Goal: Transaction & Acquisition: Purchase product/service

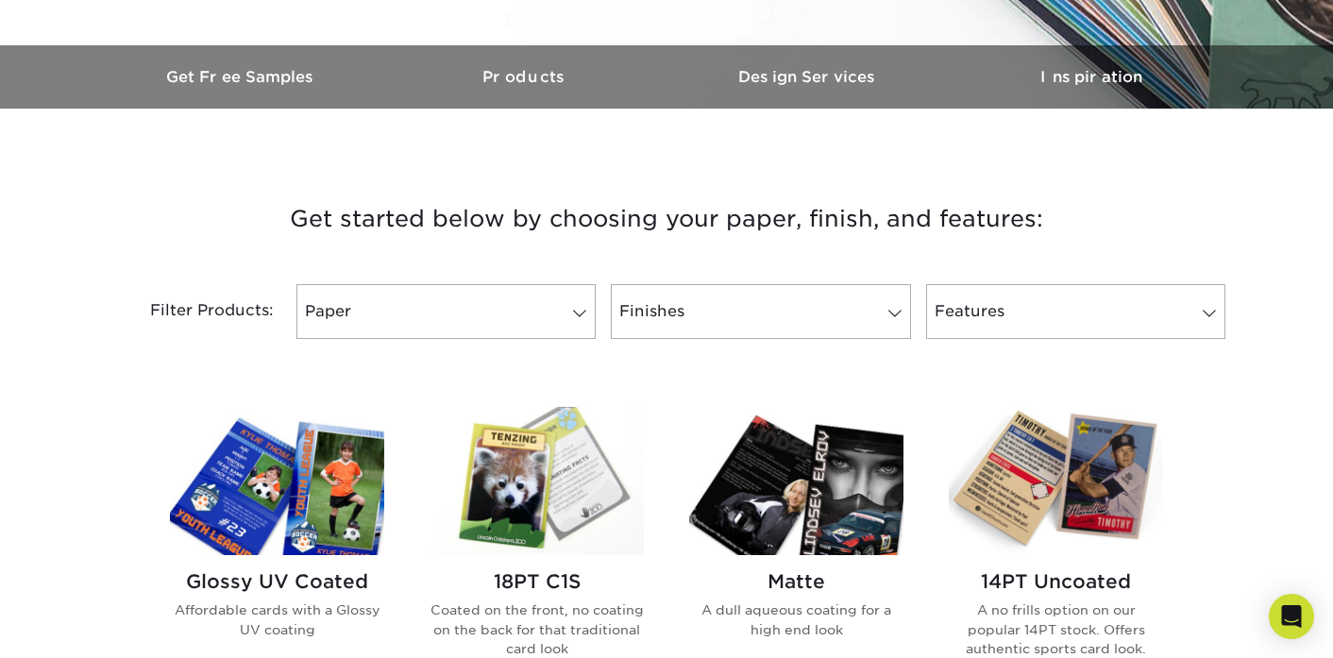
scroll to position [562, 0]
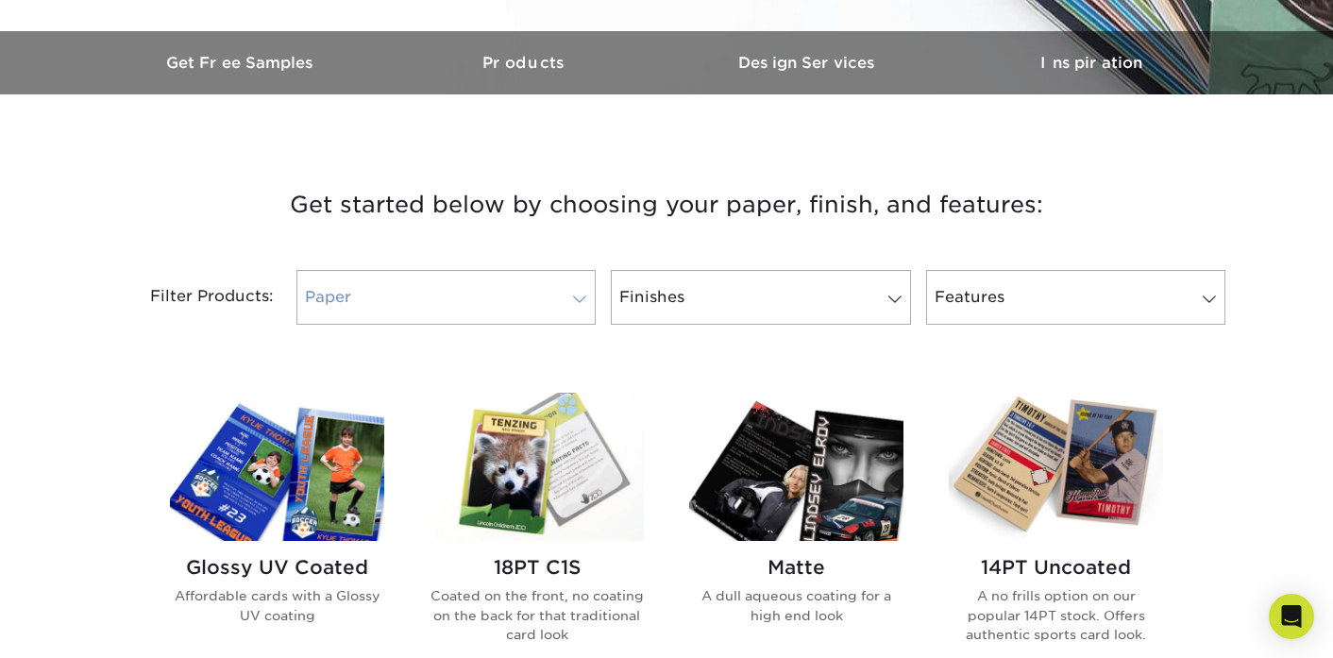
click at [547, 296] on link "Paper" at bounding box center [445, 297] width 299 height 55
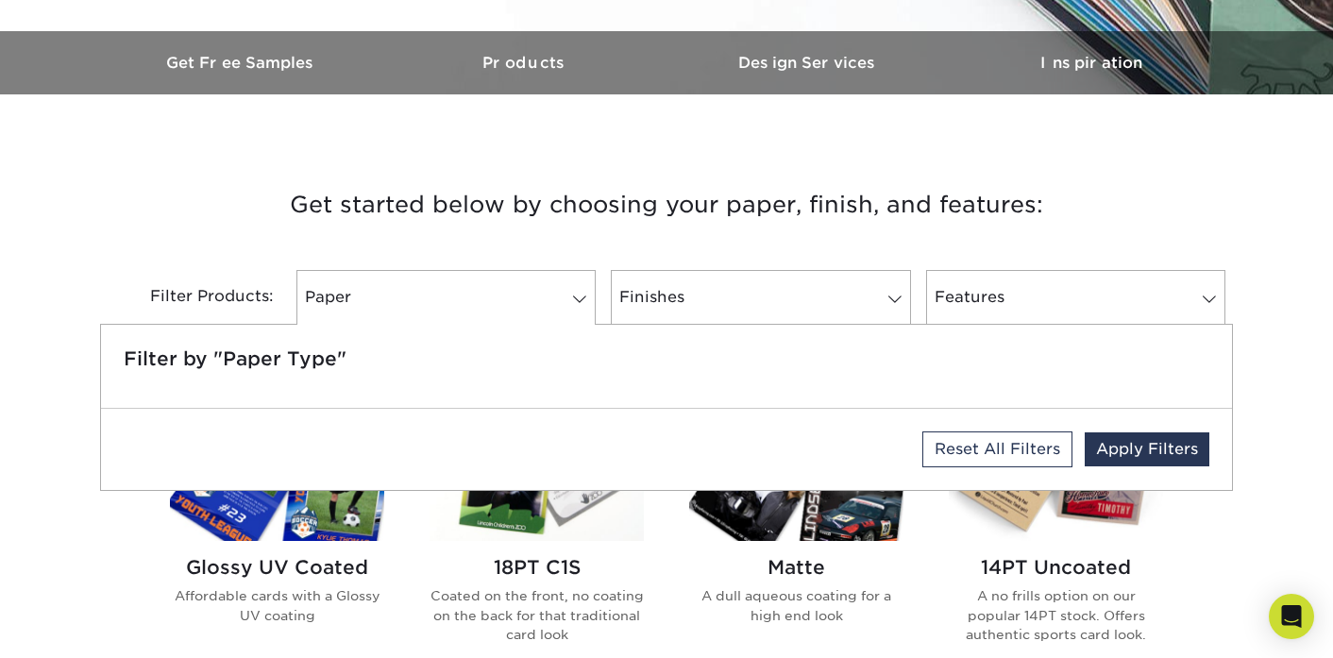
click at [579, 206] on h3 "Get started below by choosing your paper, finish, and features:" at bounding box center [666, 204] width 1104 height 85
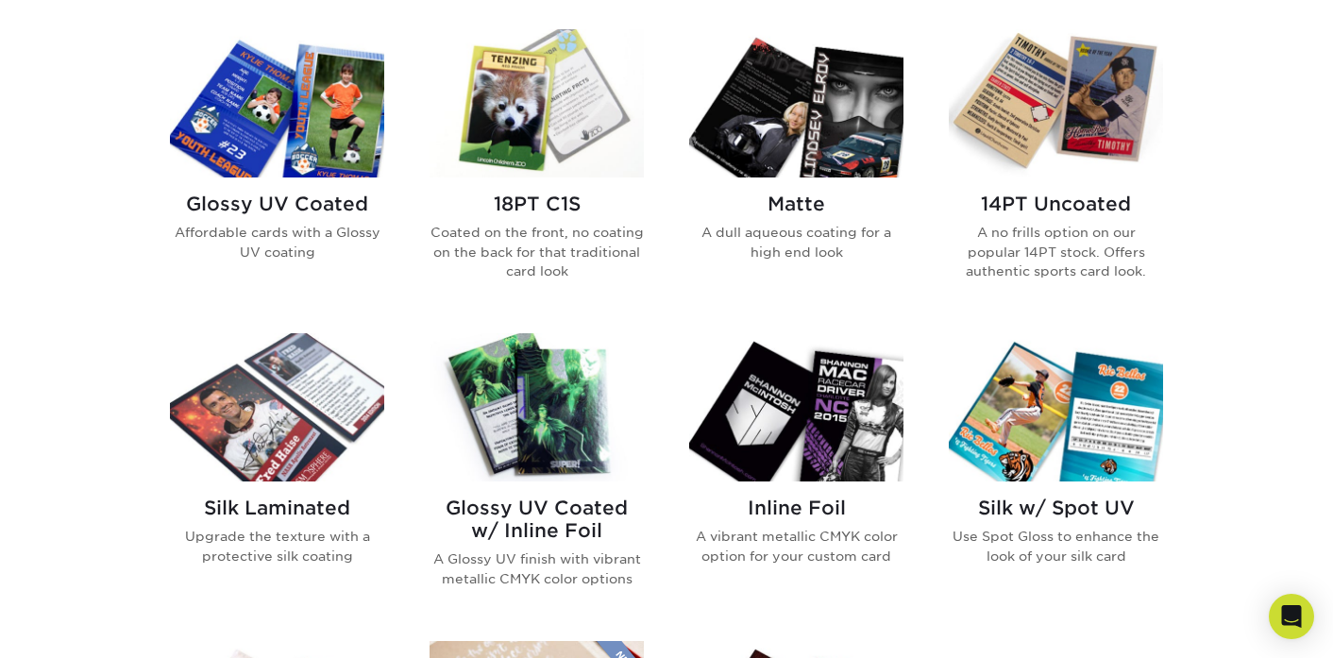
scroll to position [934, 0]
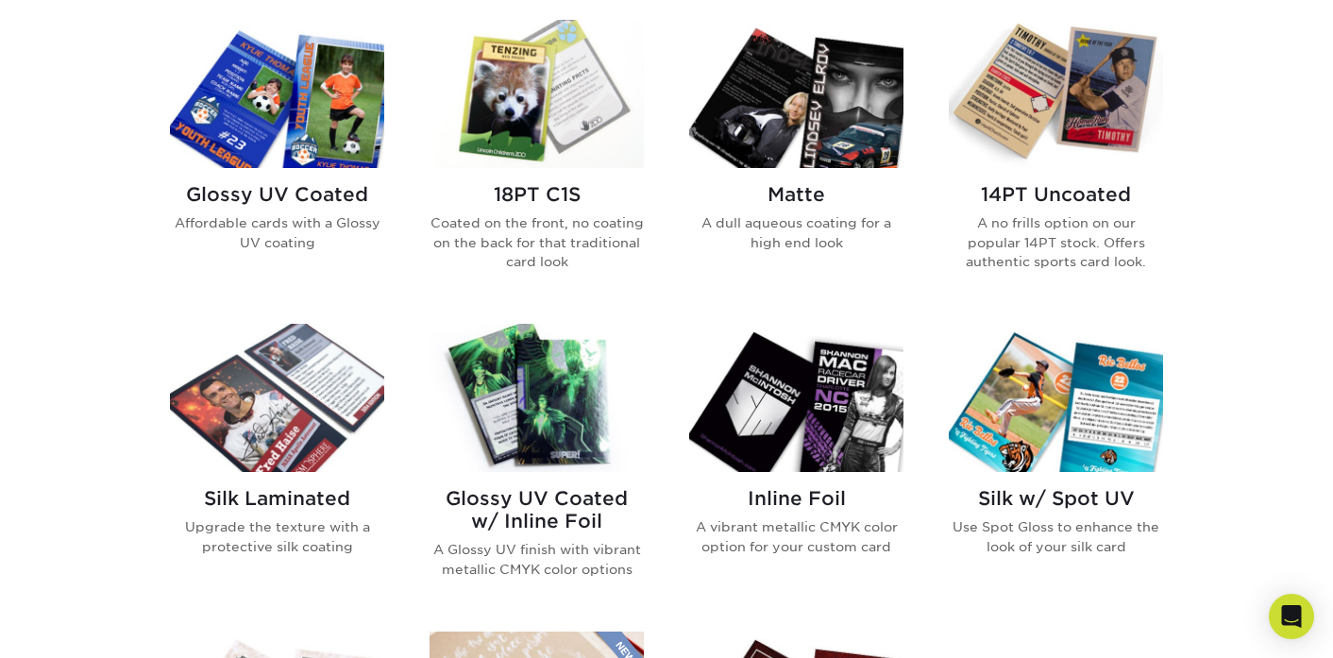
click at [293, 400] on img at bounding box center [277, 398] width 214 height 148
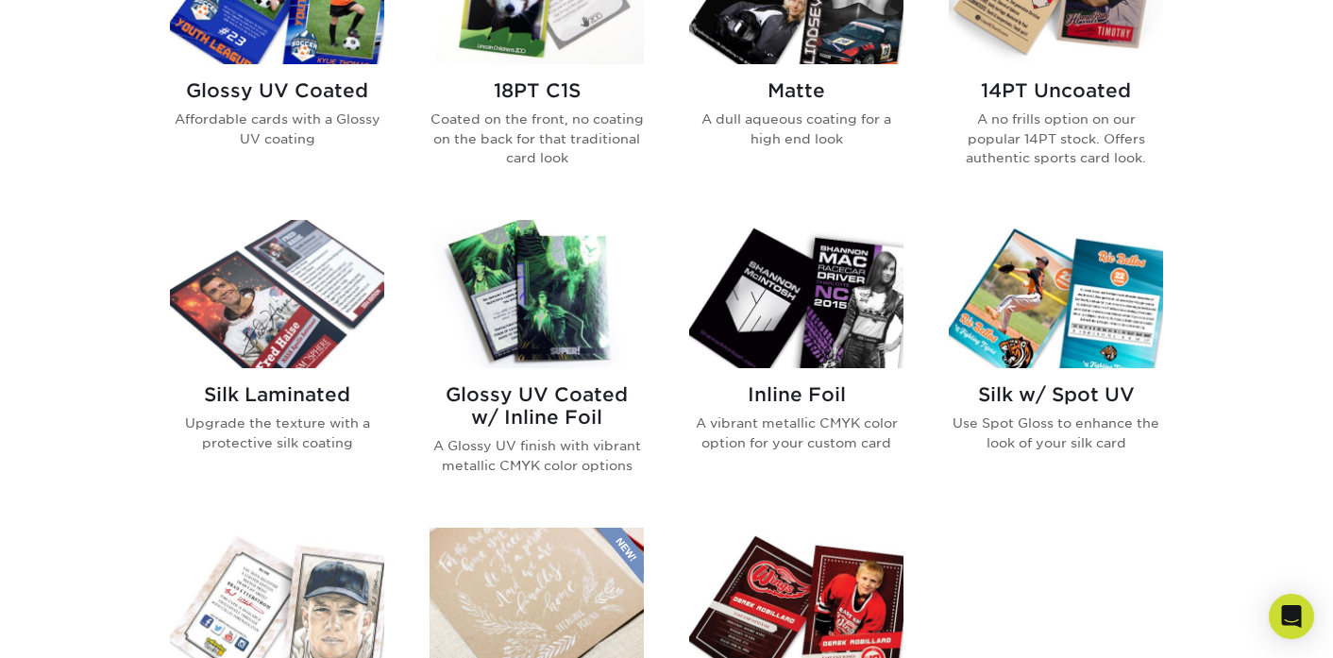
scroll to position [1247, 0]
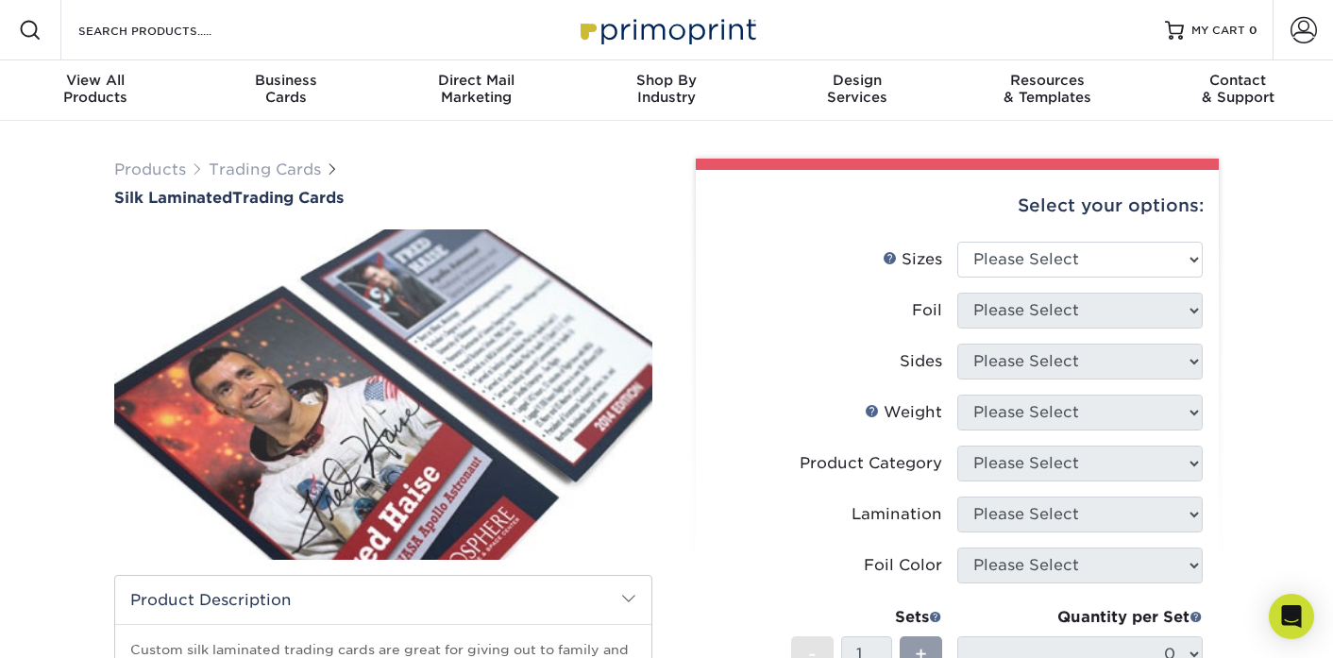
click at [1097, 533] on li "Lamination Please Select" at bounding box center [957, 521] width 491 height 51
click at [1071, 262] on select "Please Select 2.5" x 3.5"" at bounding box center [1079, 260] width 245 height 36
select select "2.50x3.50"
click at [957, 242] on select "Please Select 2.5" x 3.5"" at bounding box center [1079, 260] width 245 height 36
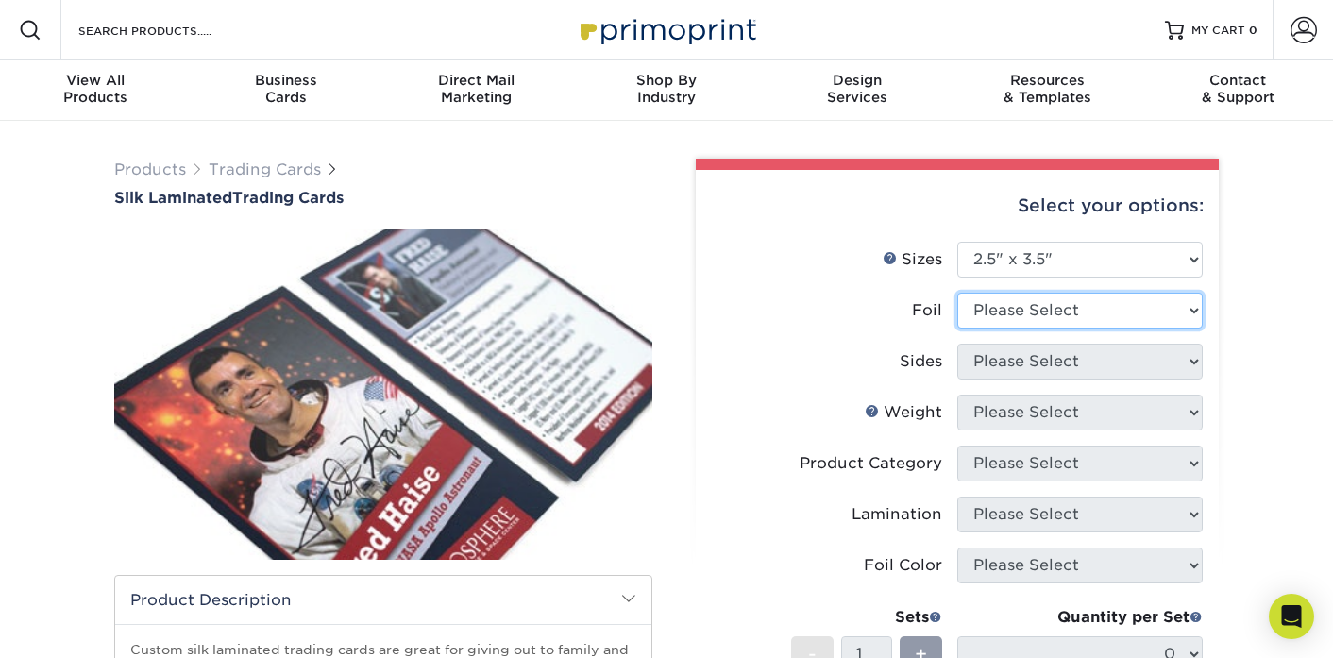
click at [1066, 313] on select "Please Select No Yes" at bounding box center [1079, 311] width 245 height 36
select select "0"
click at [957, 293] on select "Please Select No Yes" at bounding box center [1079, 311] width 245 height 36
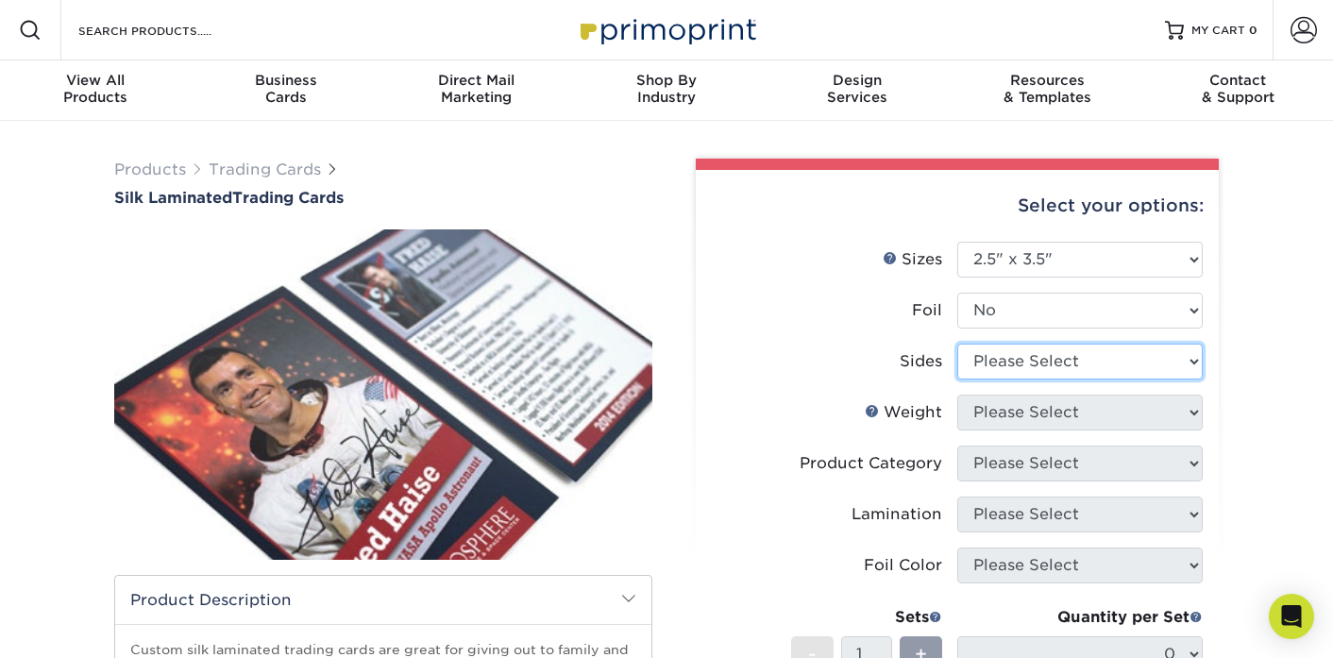
click at [1053, 364] on select "Please Select Print Both Sides Print Front Only" at bounding box center [1079, 362] width 245 height 36
select select "13abbda7-1d64-4f25-8bb2-c179b224825d"
click at [957, 344] on select "Please Select Print Both Sides Print Front Only" at bounding box center [1079, 362] width 245 height 36
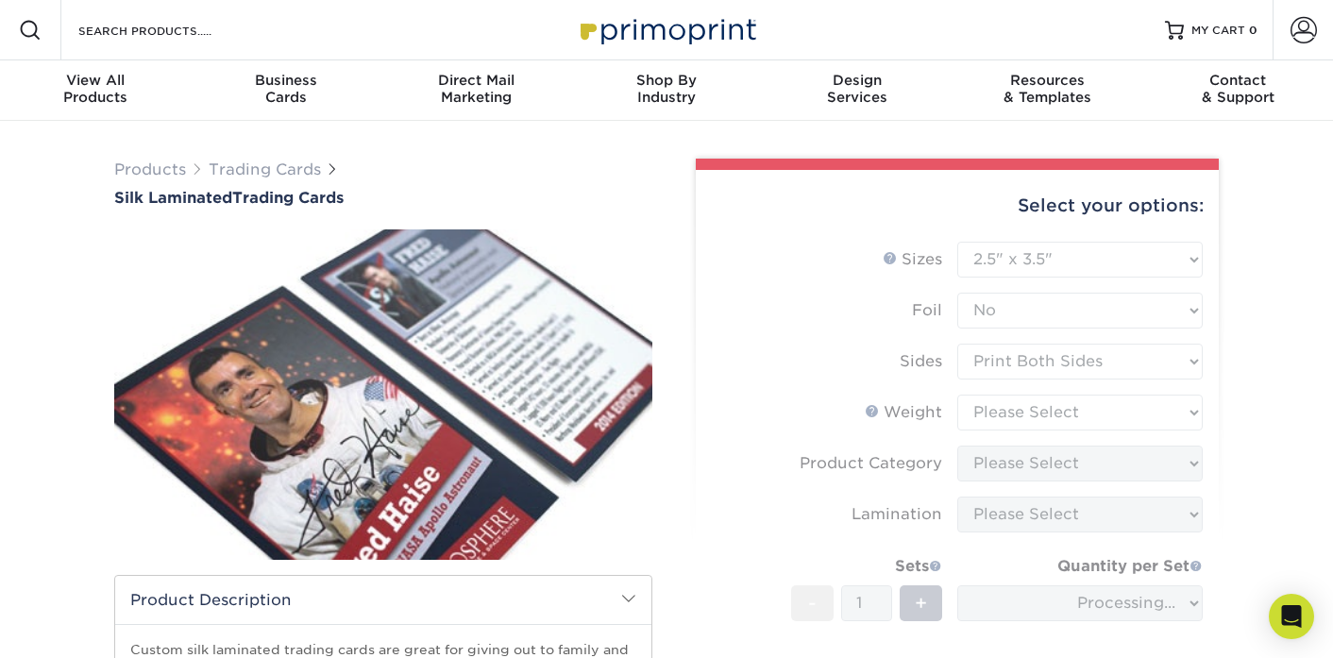
click at [1035, 417] on form "Sizes Help Sizes Please Select 2.5" x 3.5" Foil Please Select No Yes -" at bounding box center [957, 505] width 493 height 526
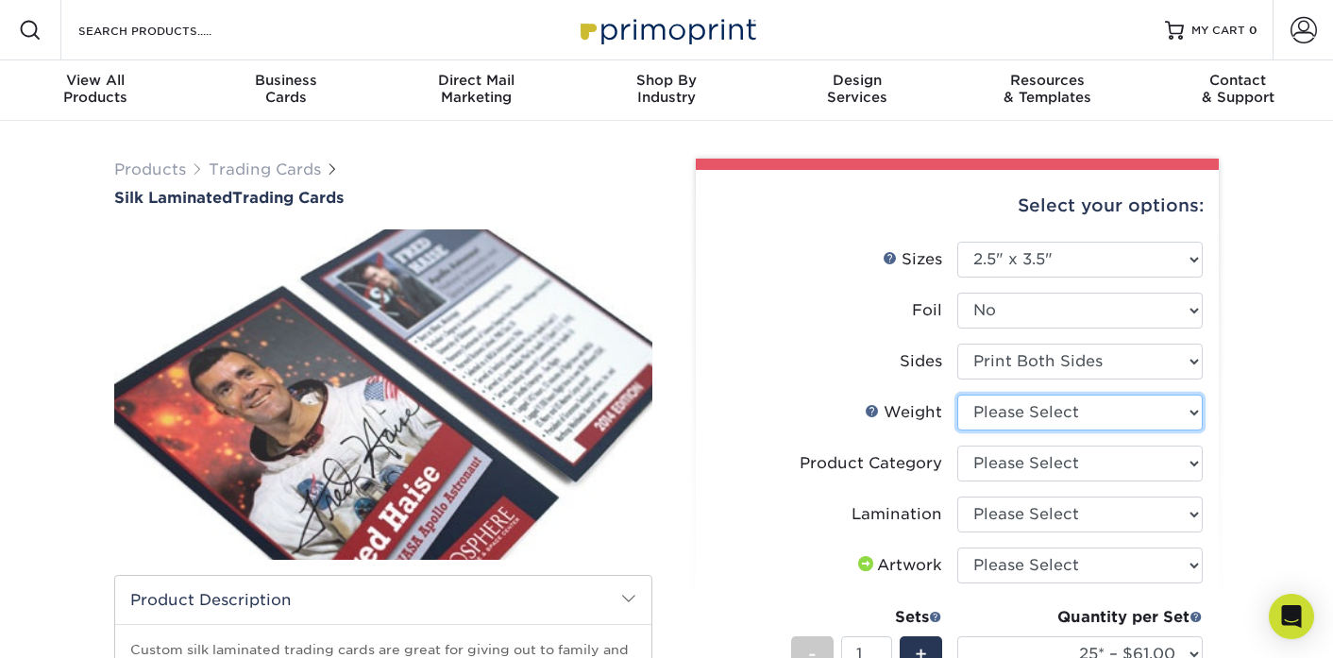
click at [1039, 411] on select "Please Select 16PT" at bounding box center [1079, 413] width 245 height 36
select select "16PT"
click at [957, 395] on select "Please Select 16PT" at bounding box center [1079, 413] width 245 height 36
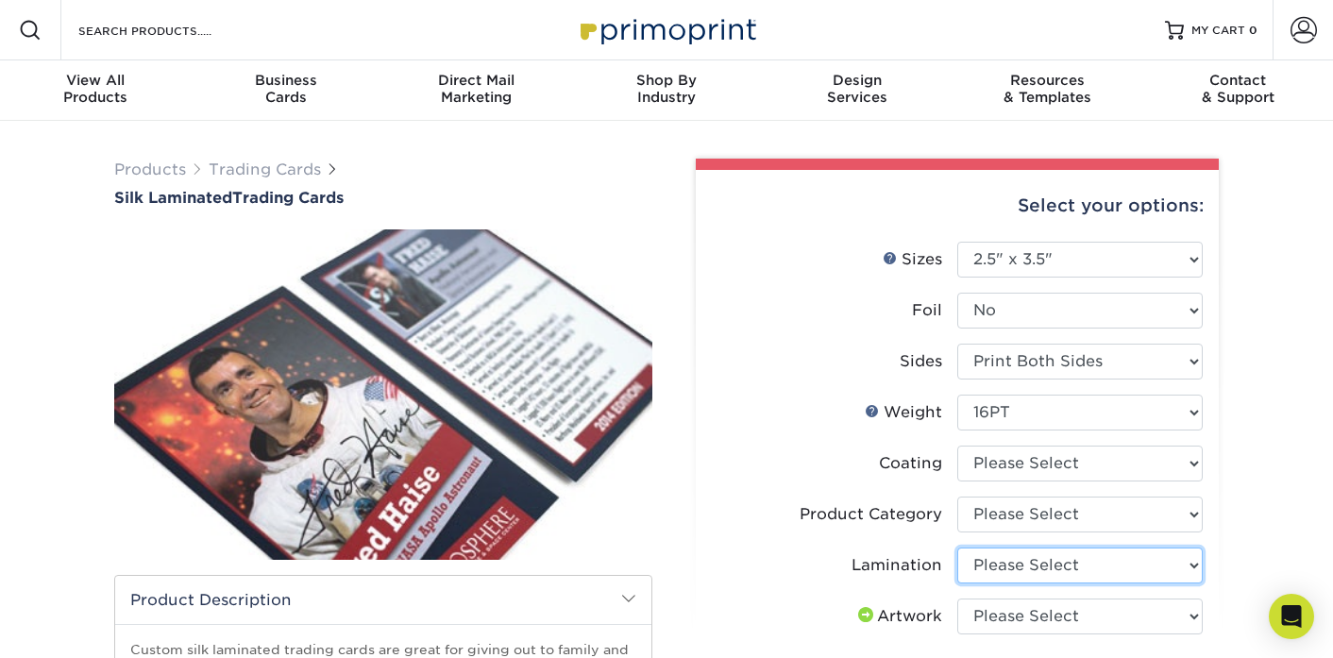
click at [1016, 580] on select "Please Select Silk" at bounding box center [1079, 565] width 245 height 36
click at [957, 547] on select "Please Select Silk" at bounding box center [1079, 565] width 245 height 36
click at [1016, 577] on select "Please Select Silk" at bounding box center [1079, 565] width 245 height 36
select select "ccacb42f-45f7-42d3-bbd3-7c8421cf37f0"
click at [957, 547] on select "Please Select Silk" at bounding box center [1079, 565] width 245 height 36
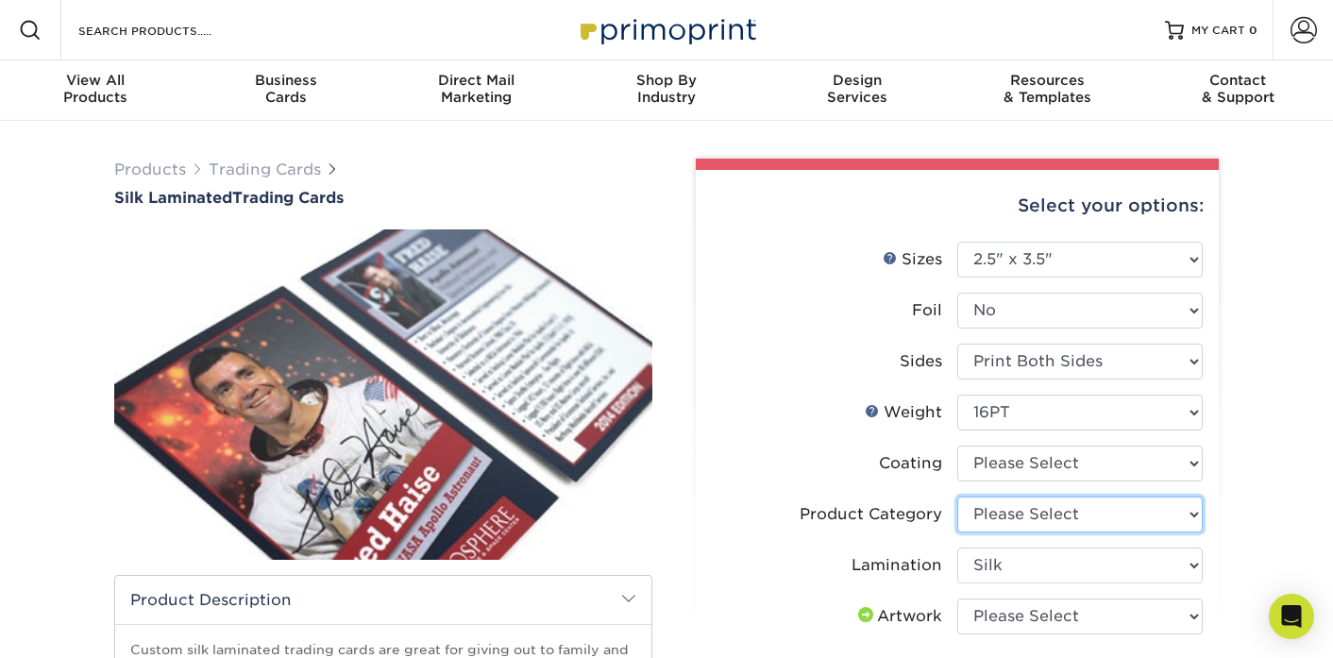
click at [1027, 529] on select "Please Select Trading Cards" at bounding box center [1079, 514] width 245 height 36
select select "c2f9bce9-36c2-409d-b101-c29d9d031e18"
click at [957, 496] on select "Please Select Trading Cards" at bounding box center [1079, 514] width 245 height 36
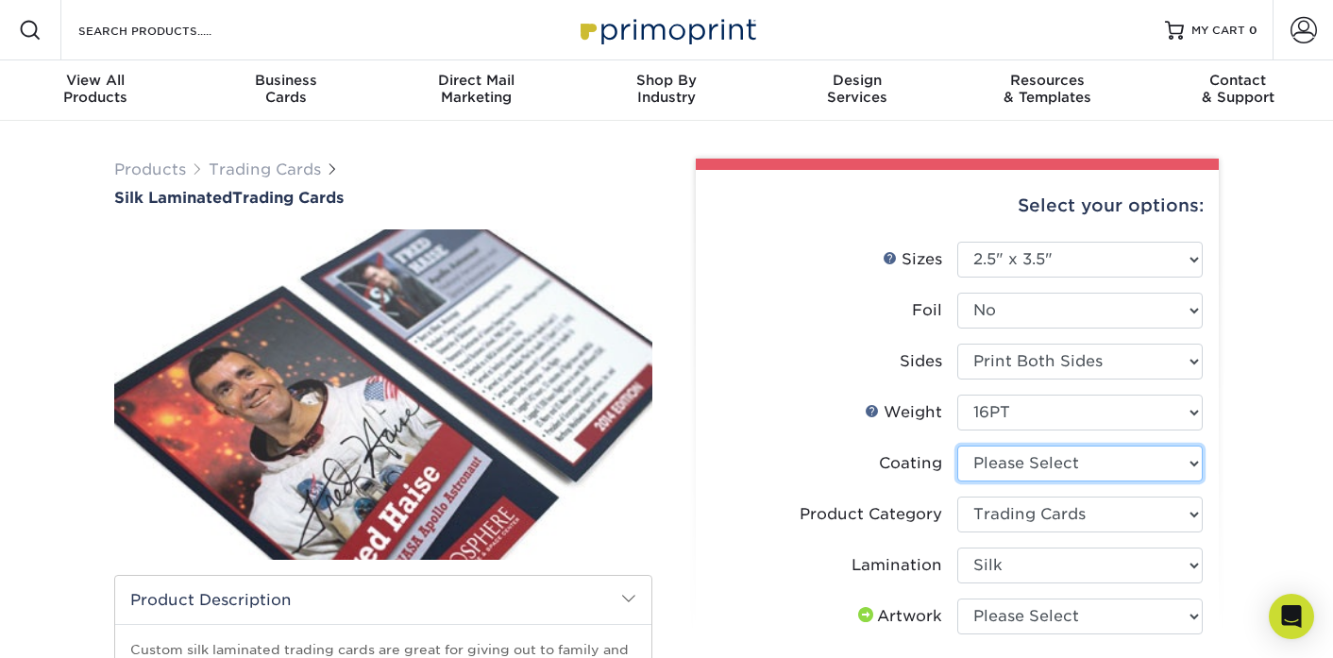
click at [1043, 476] on select at bounding box center [1079, 464] width 245 height 36
click at [957, 446] on select at bounding box center [1079, 464] width 245 height 36
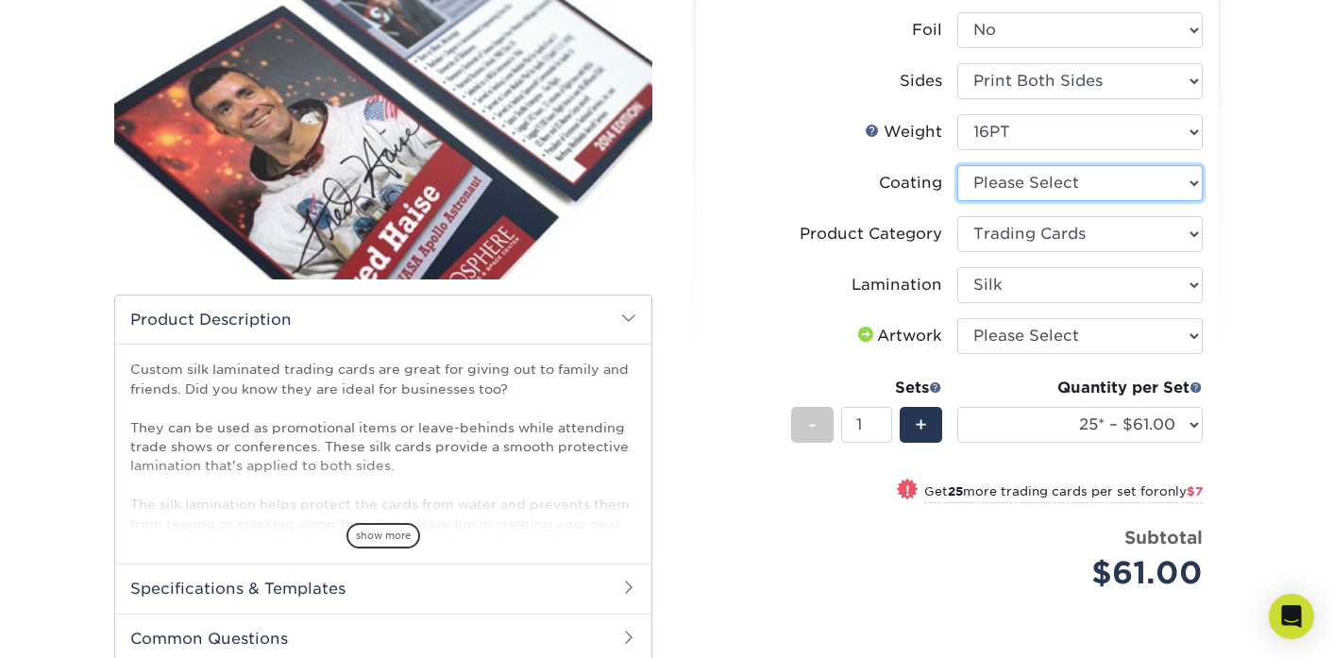
scroll to position [283, 0]
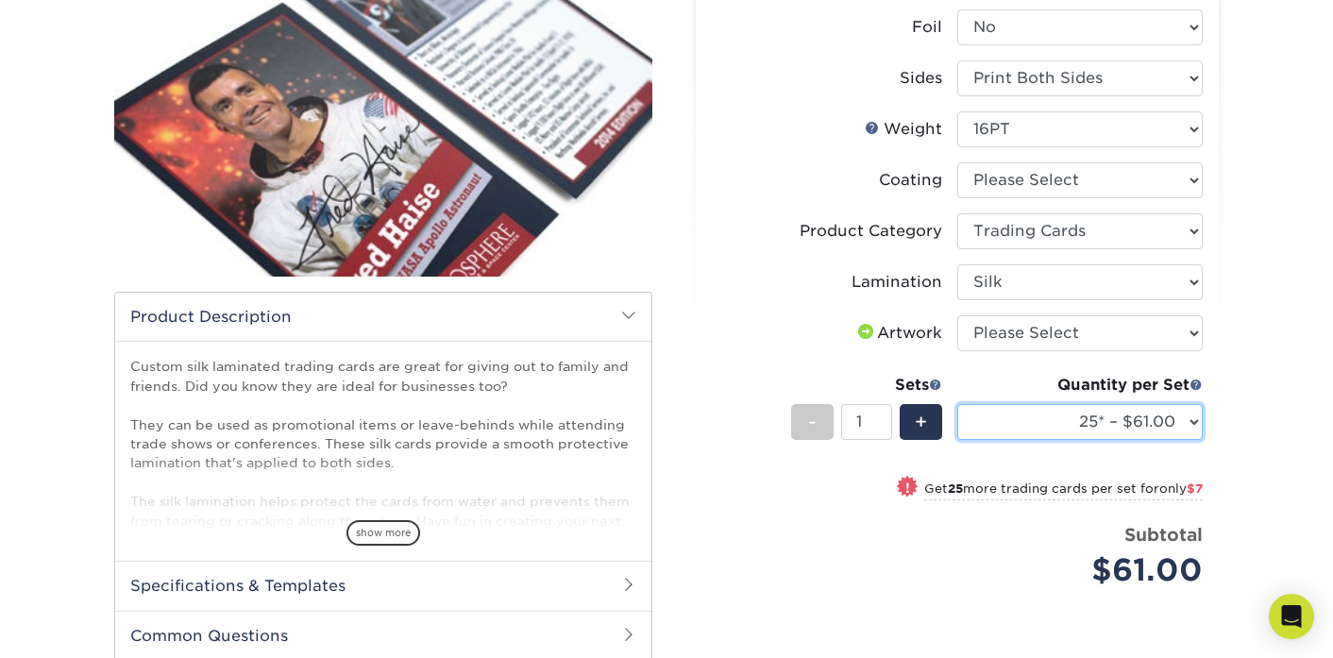
click at [1035, 404] on select "25* – $61.00 50* – $68.00 75* – $74.00 100* – $81.00 250* – $88.00 500 – $98.00…" at bounding box center [1079, 422] width 245 height 36
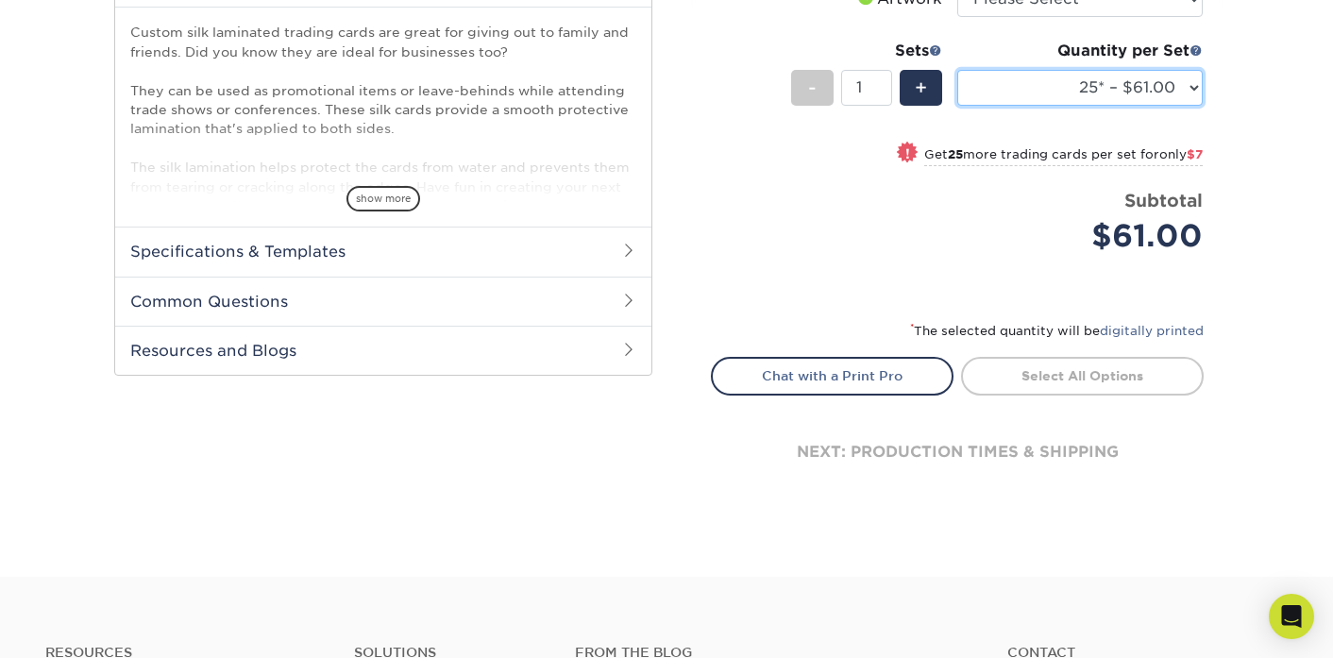
scroll to position [0, 0]
